Goal: Task Accomplishment & Management: Use online tool/utility

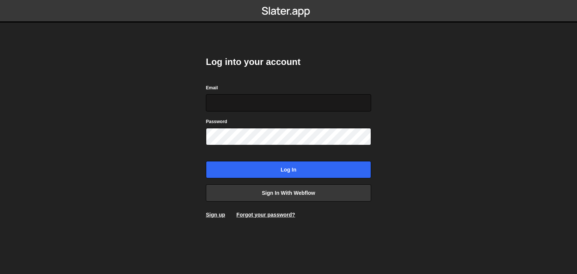
click at [294, 95] on input "Email" at bounding box center [288, 102] width 165 height 17
type input "[EMAIL_ADDRESS][DOMAIN_NAME]"
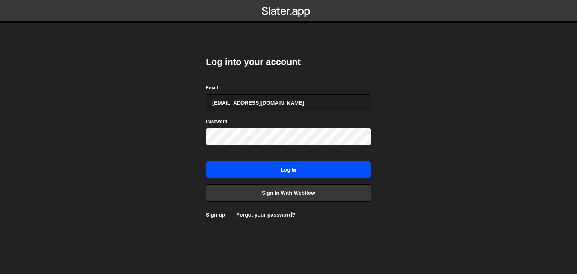
click at [282, 168] on input "Log in" at bounding box center [288, 169] width 165 height 17
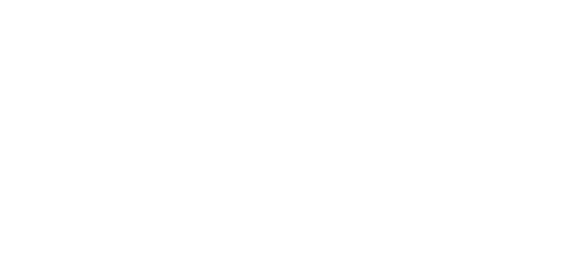
scroll to position [112, 0]
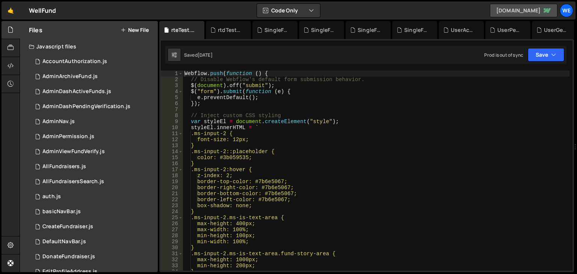
click at [536, 8] on link "well-fund-website.webflow.io" at bounding box center [524, 11] width 68 height 14
